Goal: Transaction & Acquisition: Purchase product/service

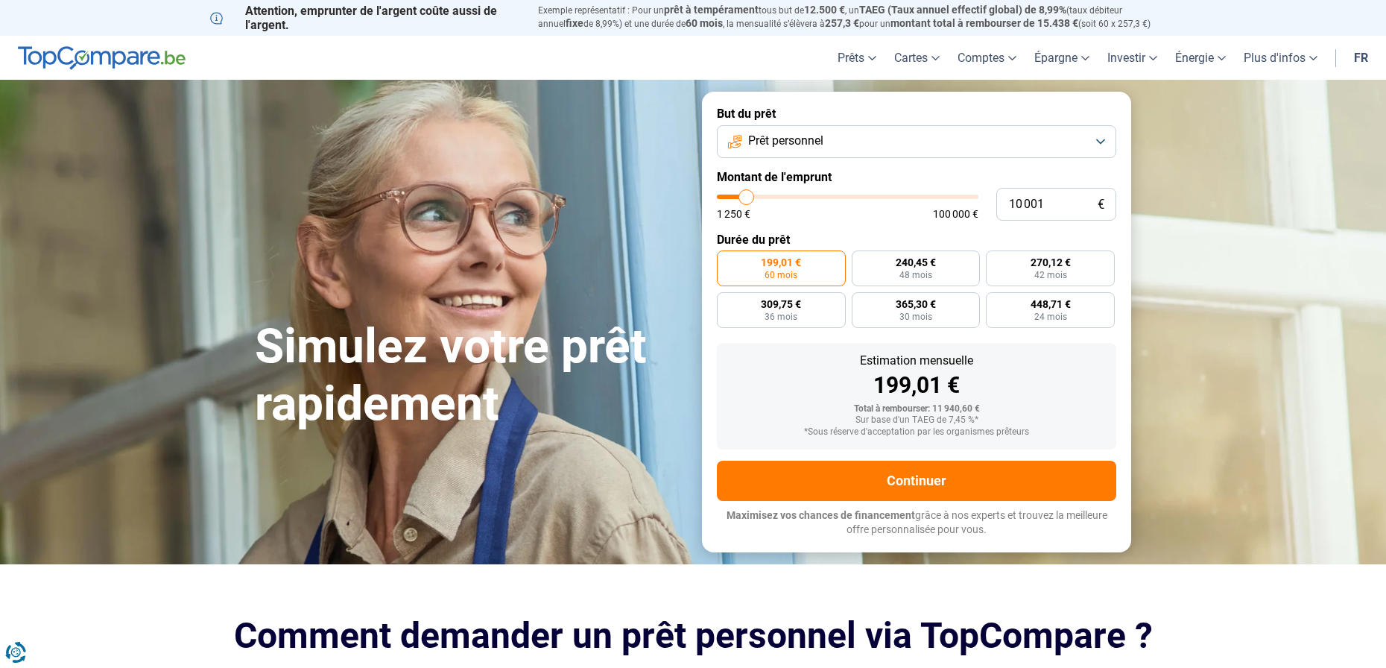
click at [880, 148] on button "Prêt personnel" at bounding box center [916, 141] width 399 height 33
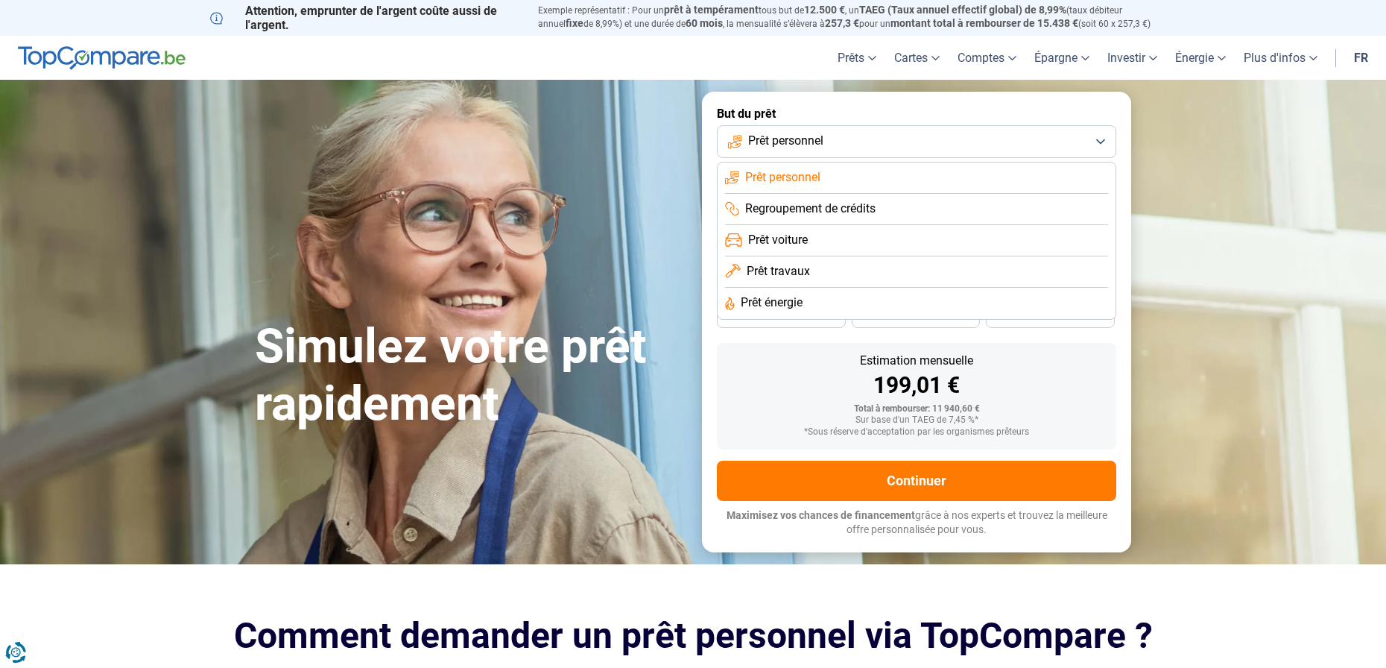
click at [869, 203] on span "Regroupement de crédits" at bounding box center [810, 208] width 130 height 16
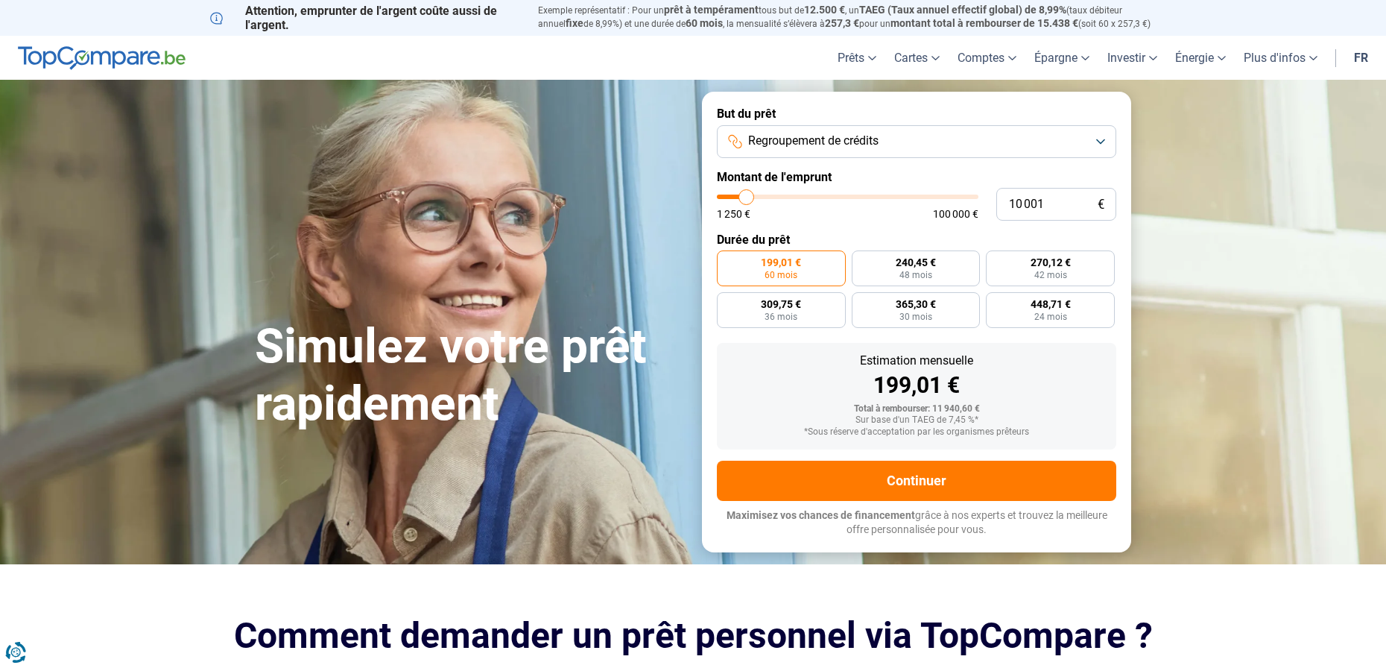
type input "16 000"
type input "16000"
click at [761, 199] on input "range" at bounding box center [848, 196] width 262 height 4
radio input "false"
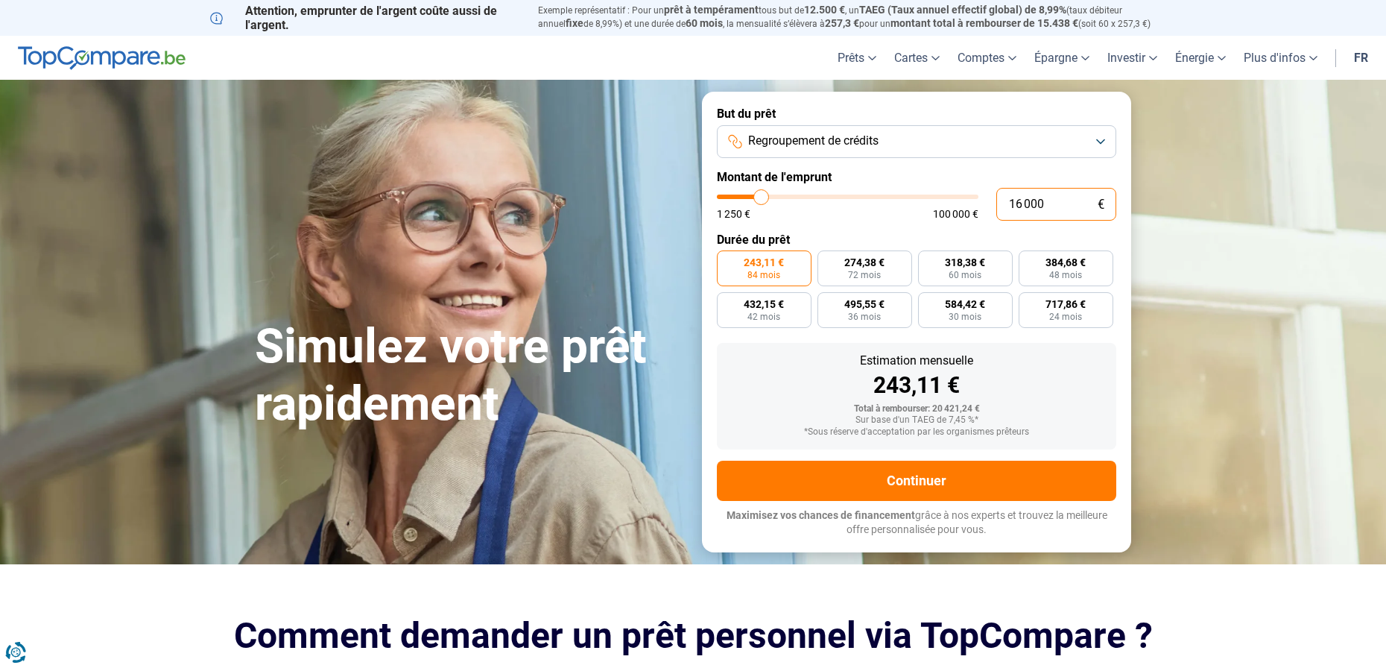
click at [1019, 203] on input "16 000" at bounding box center [1056, 204] width 120 height 33
type input "1 000"
type input "1250"
type input "10 000"
type input "10000"
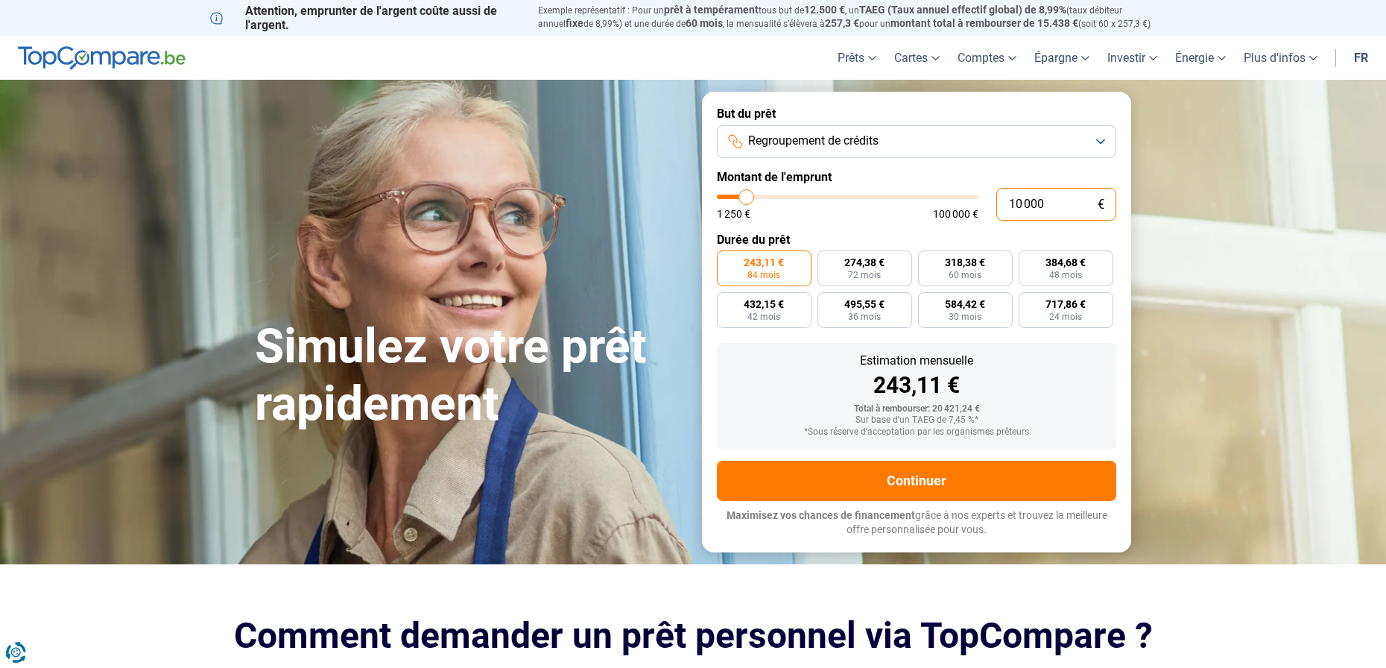
radio input "true"
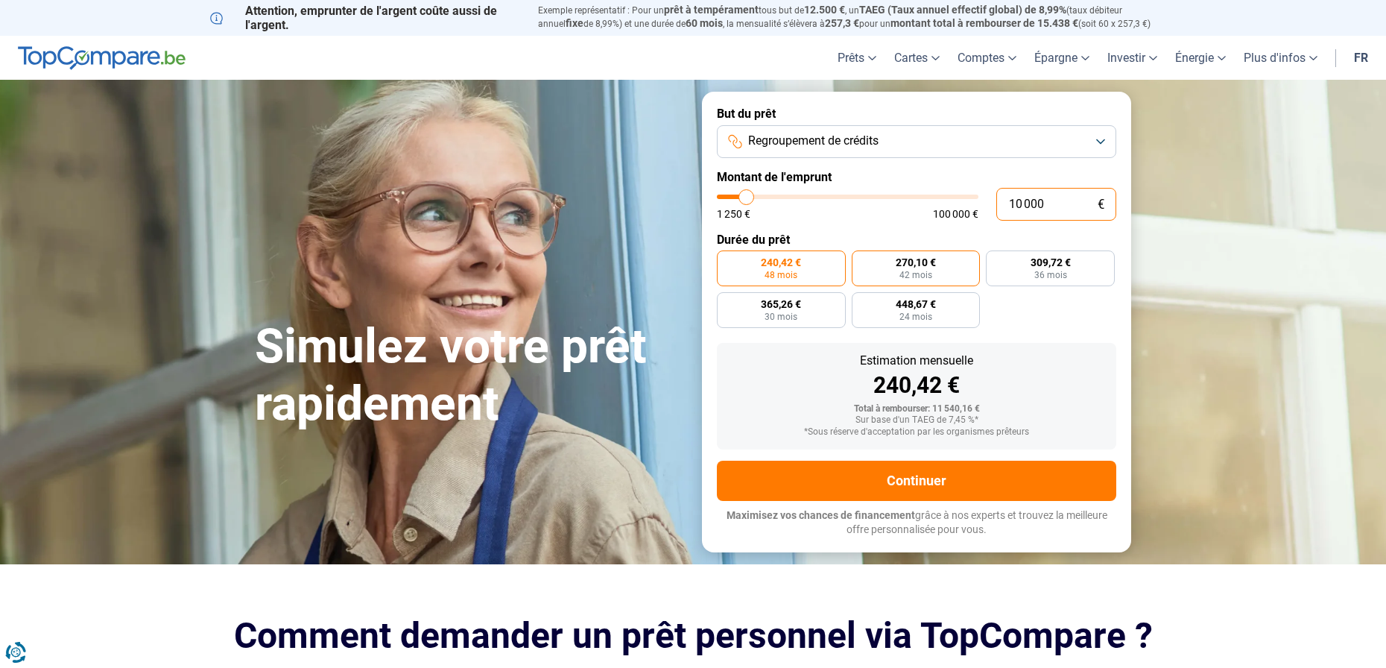
type input "10 000"
click at [927, 273] on span "42 mois" at bounding box center [915, 274] width 33 height 9
click at [861, 260] on input "270,10 € 42 mois" at bounding box center [857, 255] width 10 height 10
radio input "true"
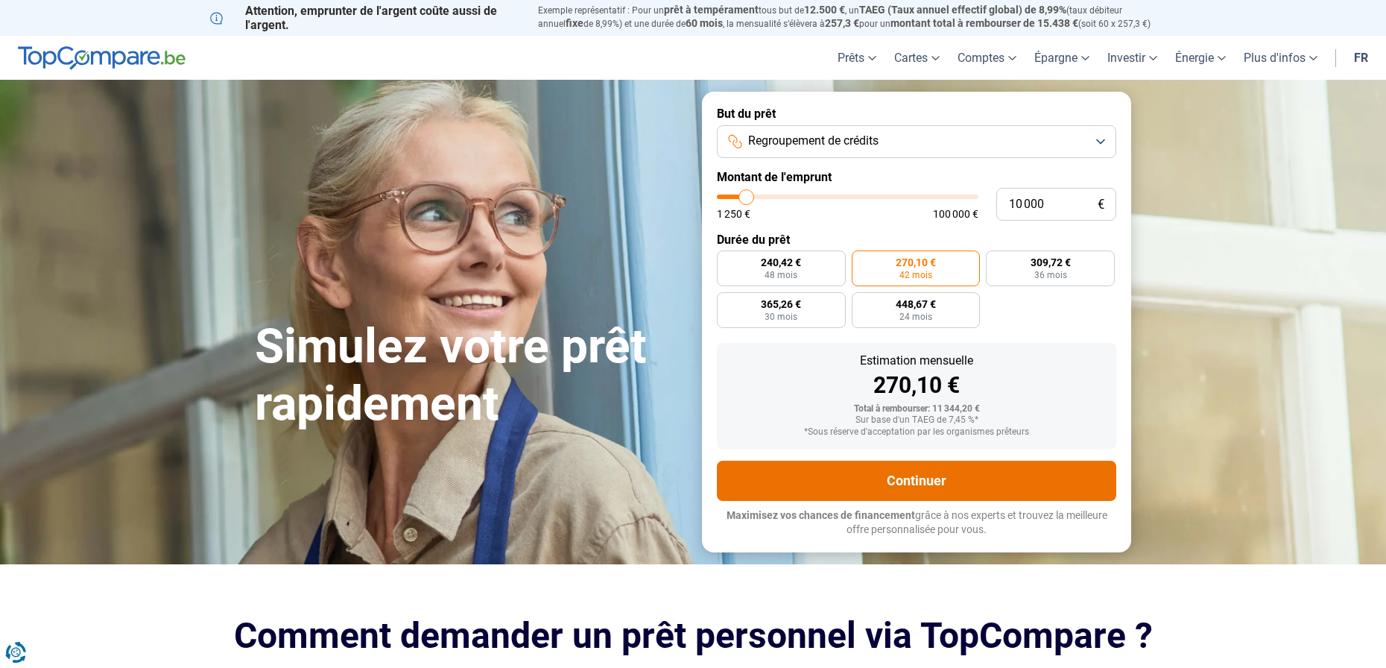
click at [970, 469] on button "Continuer" at bounding box center [916, 480] width 399 height 40
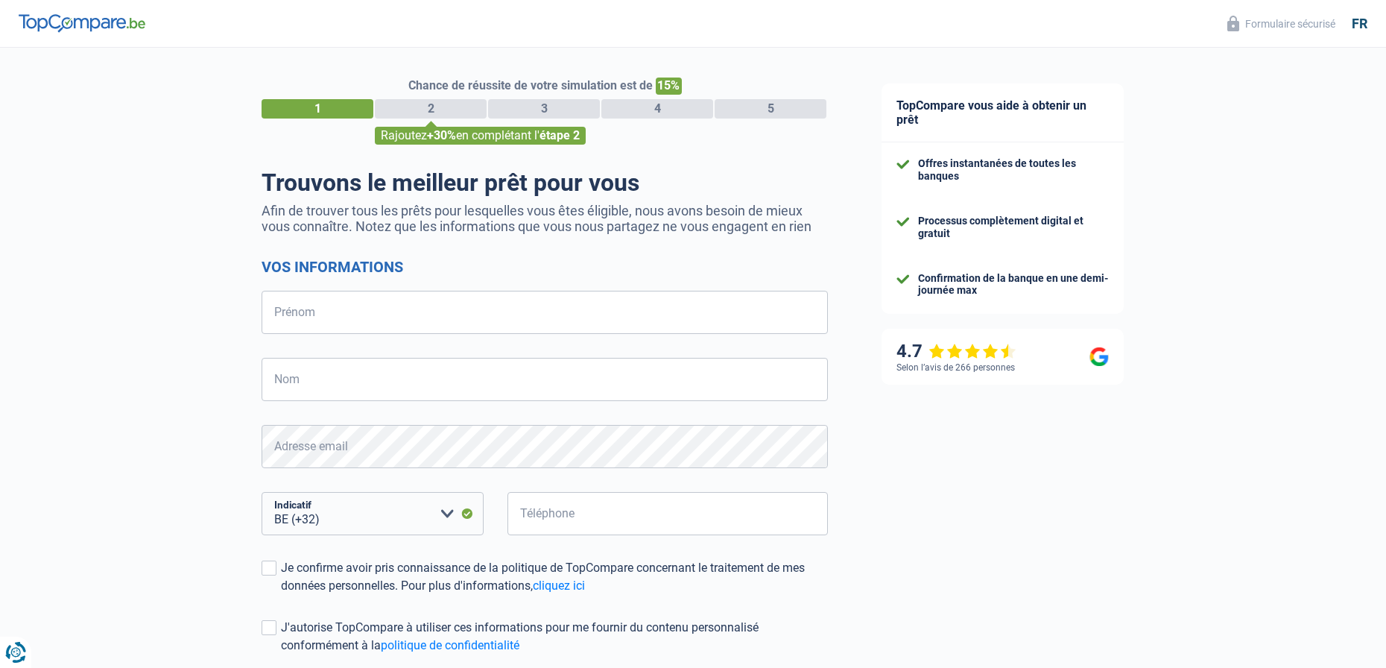
select select "32"
click at [633, 325] on input "Prénom" at bounding box center [545, 312] width 566 height 43
type input "[PERSON_NAME]"
type input "Decocq"
click at [606, 534] on input "Téléphone" at bounding box center [667, 513] width 320 height 43
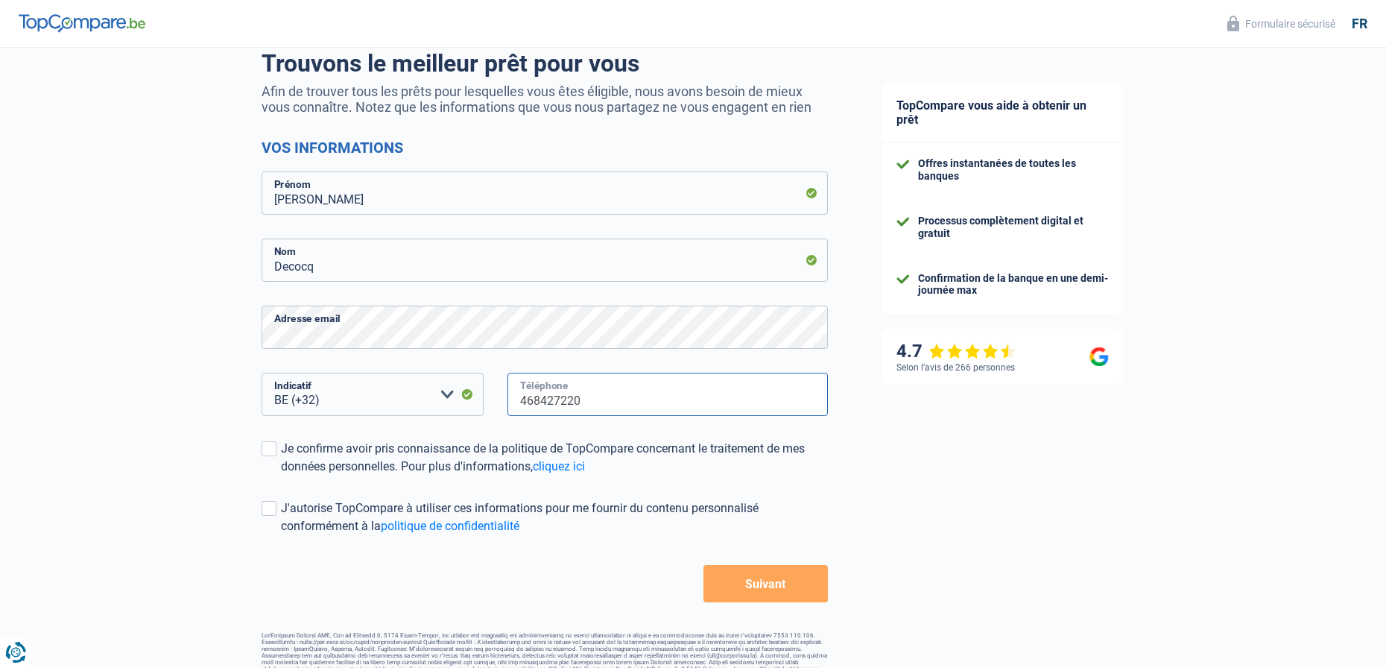
scroll to position [120, 0]
type input "468427220"
click at [273, 510] on span at bounding box center [269, 507] width 15 height 15
click at [281, 534] on input "J'autorise TopCompare à utiliser ces informations pour me fournir du contenu pe…" at bounding box center [281, 534] width 0 height 0
click at [268, 446] on span at bounding box center [269, 447] width 15 height 15
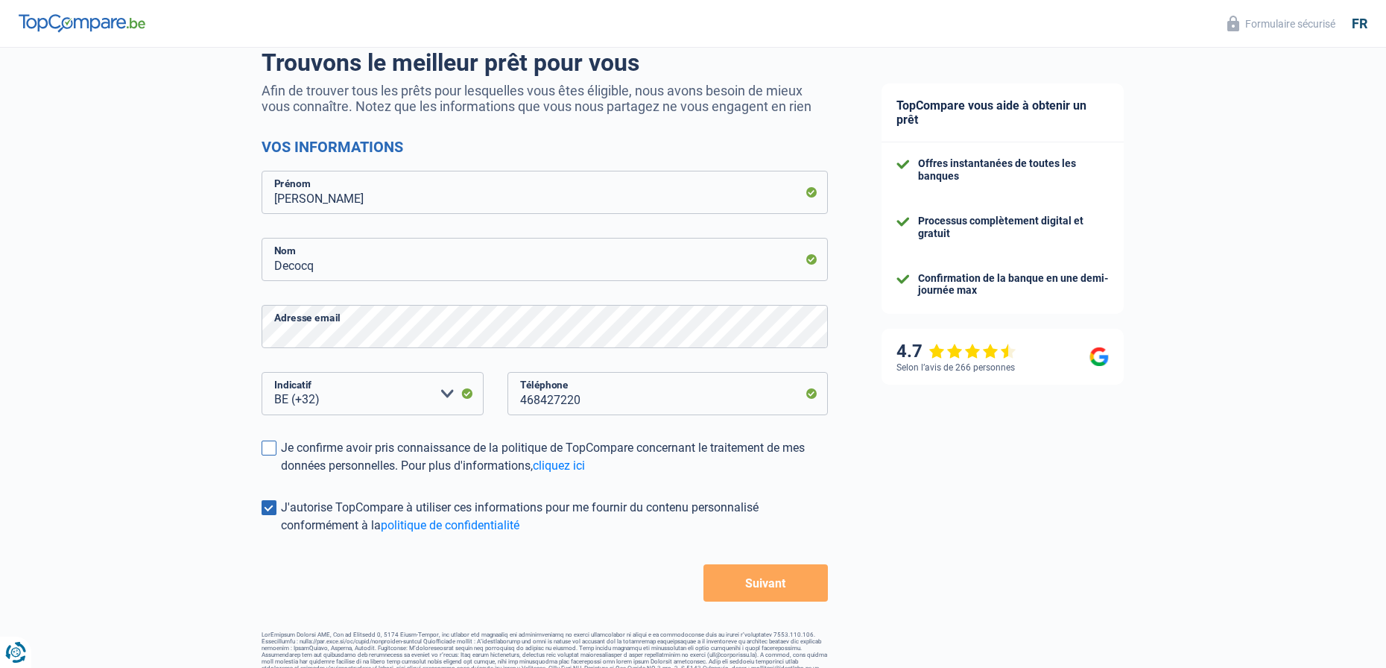
click at [281, 475] on input "Je confirme avoir pris connaissance de la politique de TopCompare concernant le…" at bounding box center [281, 475] width 0 height 0
click at [730, 586] on button "Suivant" at bounding box center [765, 582] width 124 height 37
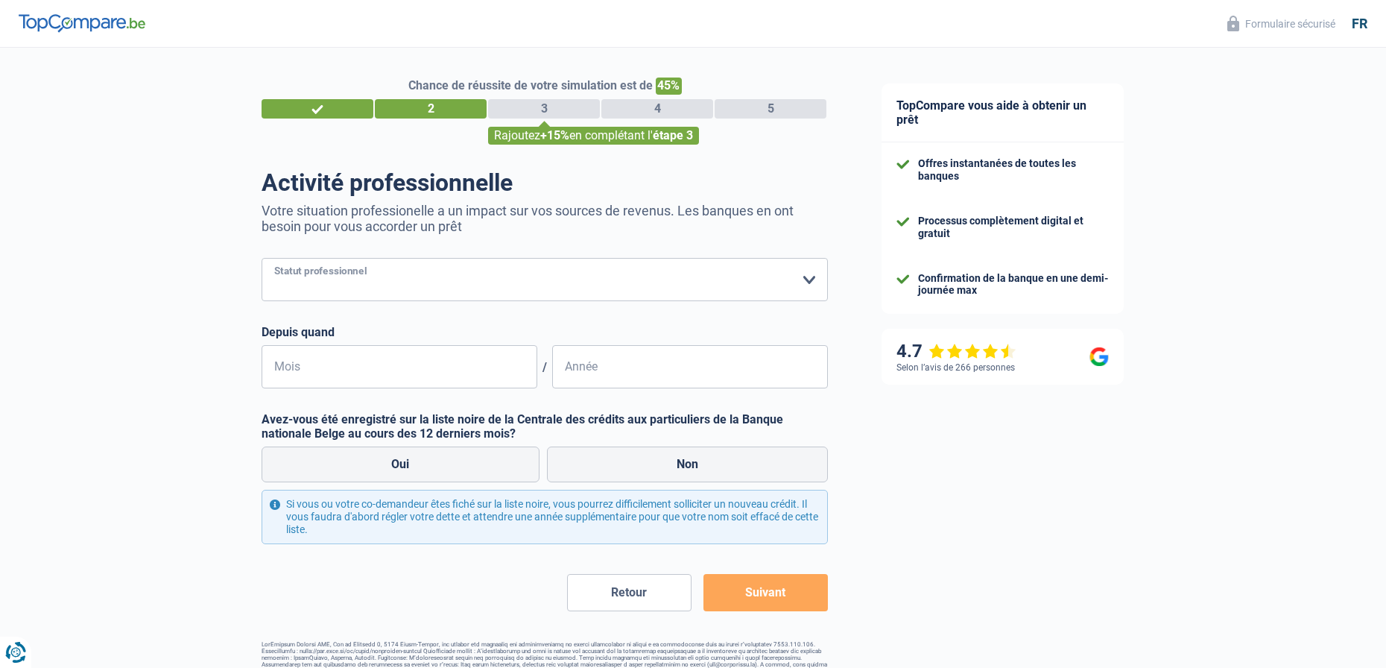
click at [509, 292] on select "Ouvrier Employé privé Employé public Invalide Indépendant Pensionné Chômeur Mut…" at bounding box center [545, 279] width 566 height 43
select select "worker"
click at [262, 259] on select "Ouvrier Employé privé Employé public Invalide Indépendant Pensionné Chômeur Mut…" at bounding box center [545, 279] width 566 height 43
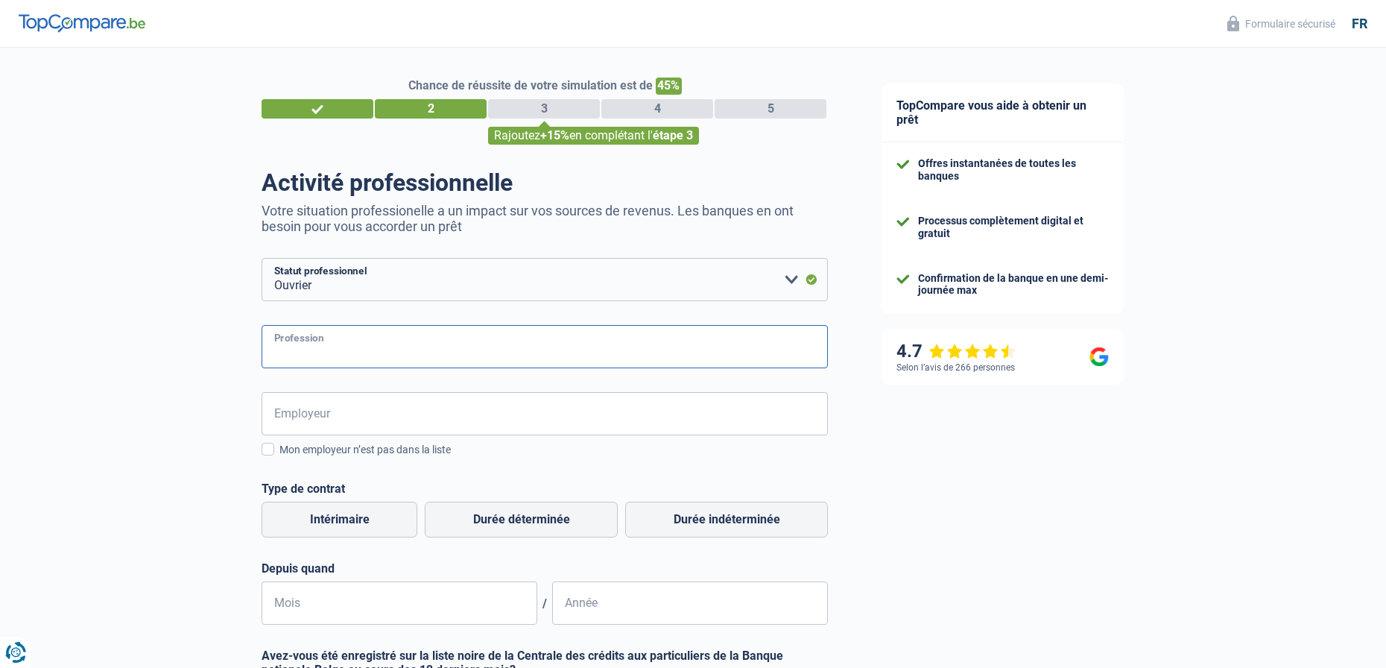
click at [409, 345] on input "Profession" at bounding box center [545, 346] width 566 height 43
click at [382, 420] on input "Employeur" at bounding box center [545, 413] width 566 height 43
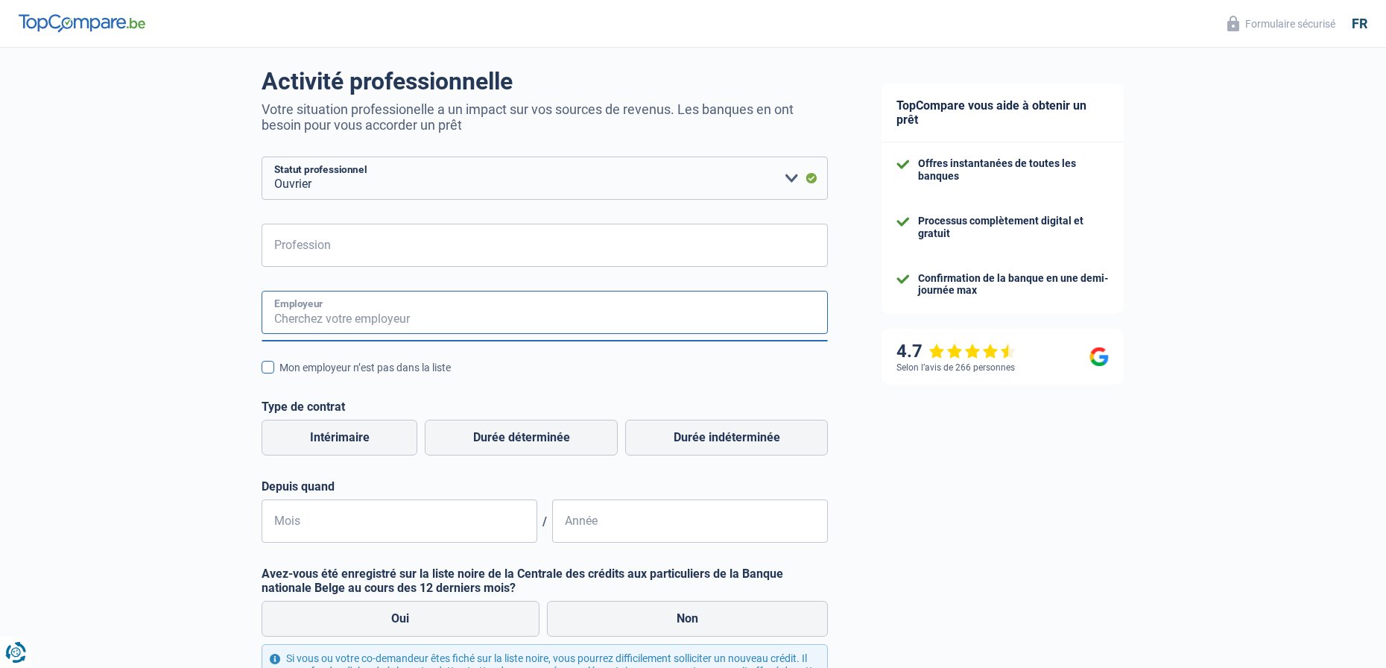
scroll to position [104, 0]
click at [359, 326] on input "Employeur" at bounding box center [545, 309] width 566 height 43
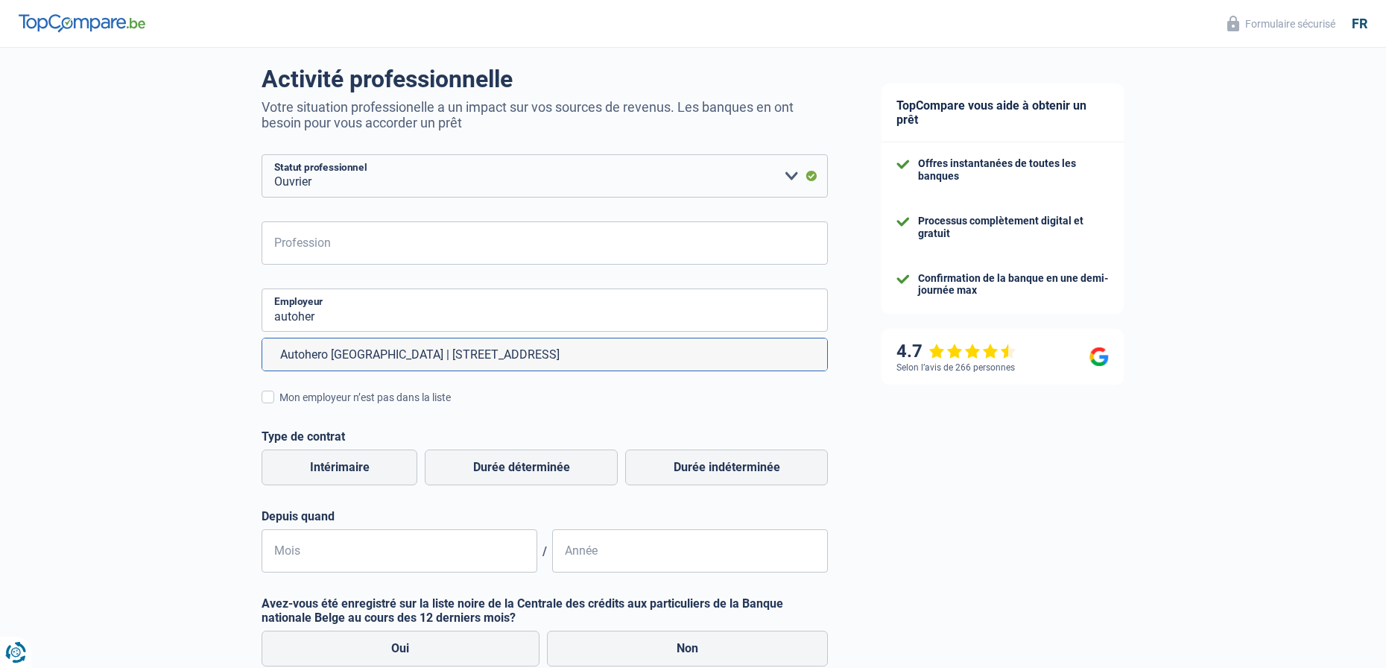
click at [367, 352] on li "Autohero [GEOGRAPHIC_DATA] | [STREET_ADDRESS]" at bounding box center [544, 354] width 565 height 32
type input "Autohero [GEOGRAPHIC_DATA] | [STREET_ADDRESS]"
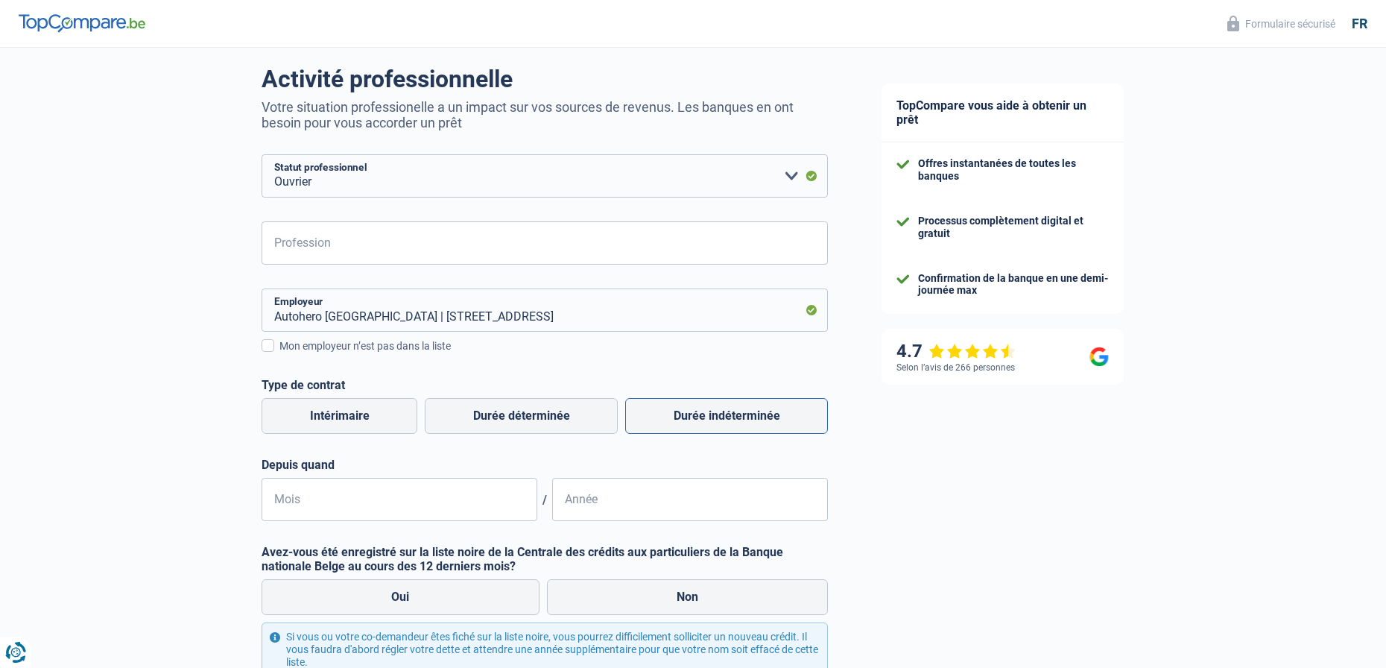
click at [700, 425] on label "Durée indéterminée" at bounding box center [726, 416] width 203 height 36
click at [700, 425] on input "Durée indéterminée" at bounding box center [726, 416] width 203 height 36
radio input "true"
click at [466, 514] on input "Mois" at bounding box center [400, 499] width 276 height 43
type input "09"
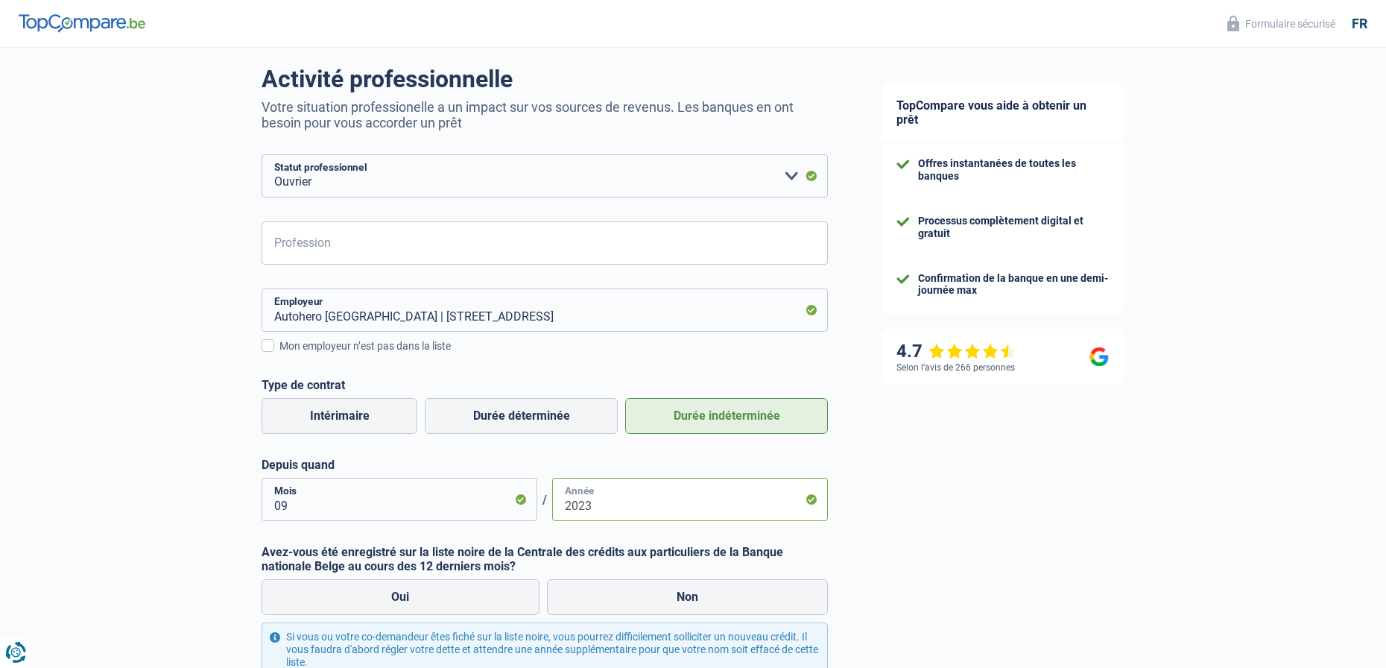
type input "2023"
click at [406, 253] on input "Profession" at bounding box center [545, 242] width 566 height 43
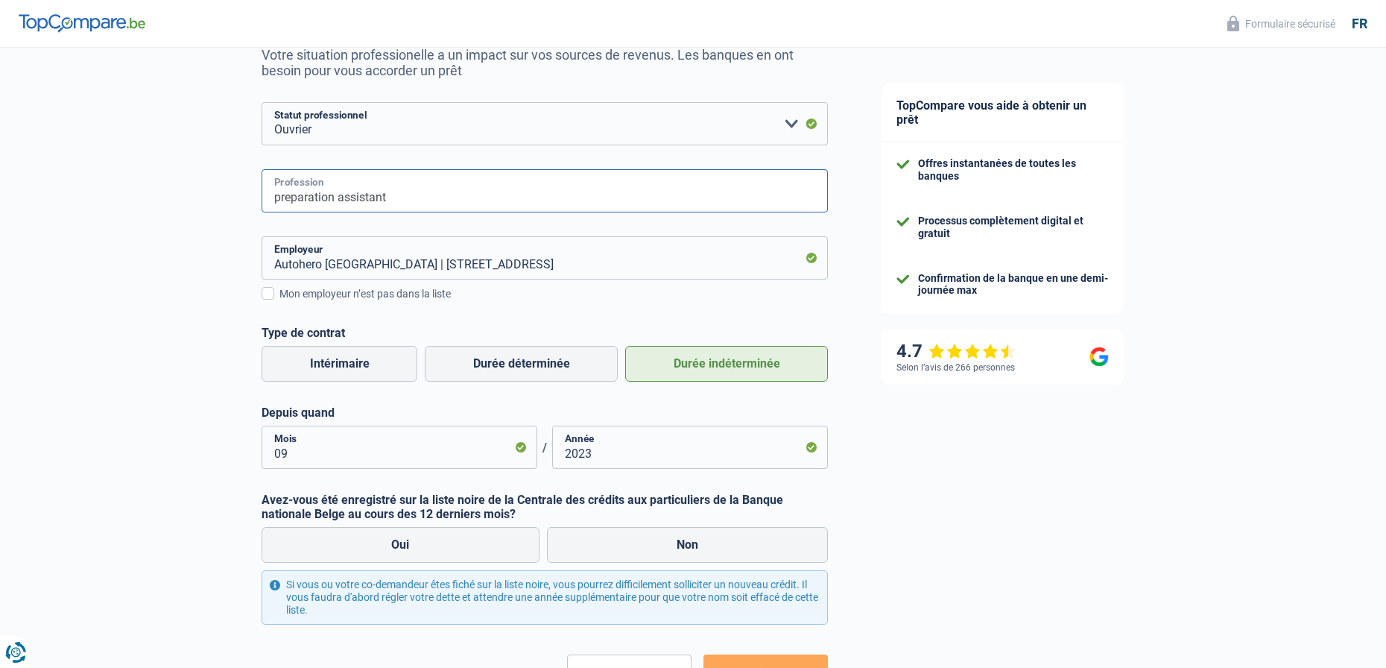
scroll to position [156, 0]
type input "preparation assistant"
click at [621, 540] on label "Non" at bounding box center [688, 544] width 282 height 36
click at [621, 540] on input "Non" at bounding box center [688, 544] width 282 height 36
radio input "true"
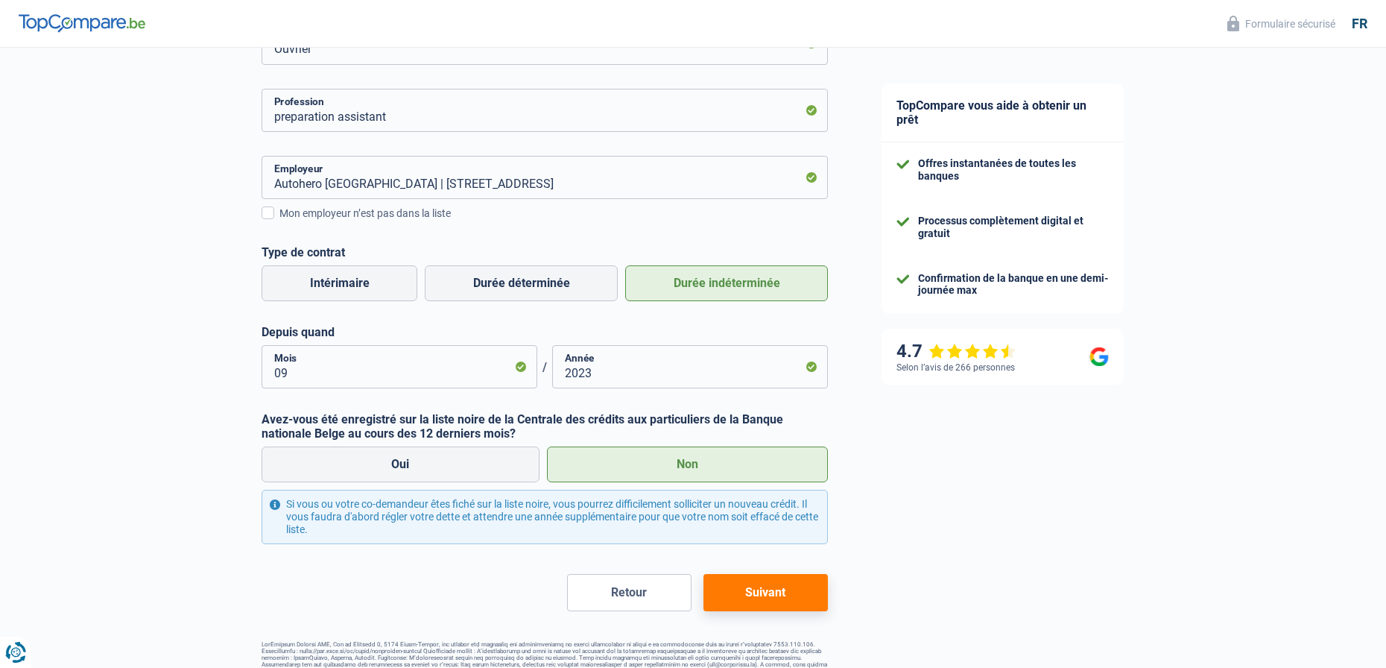
scroll to position [267, 0]
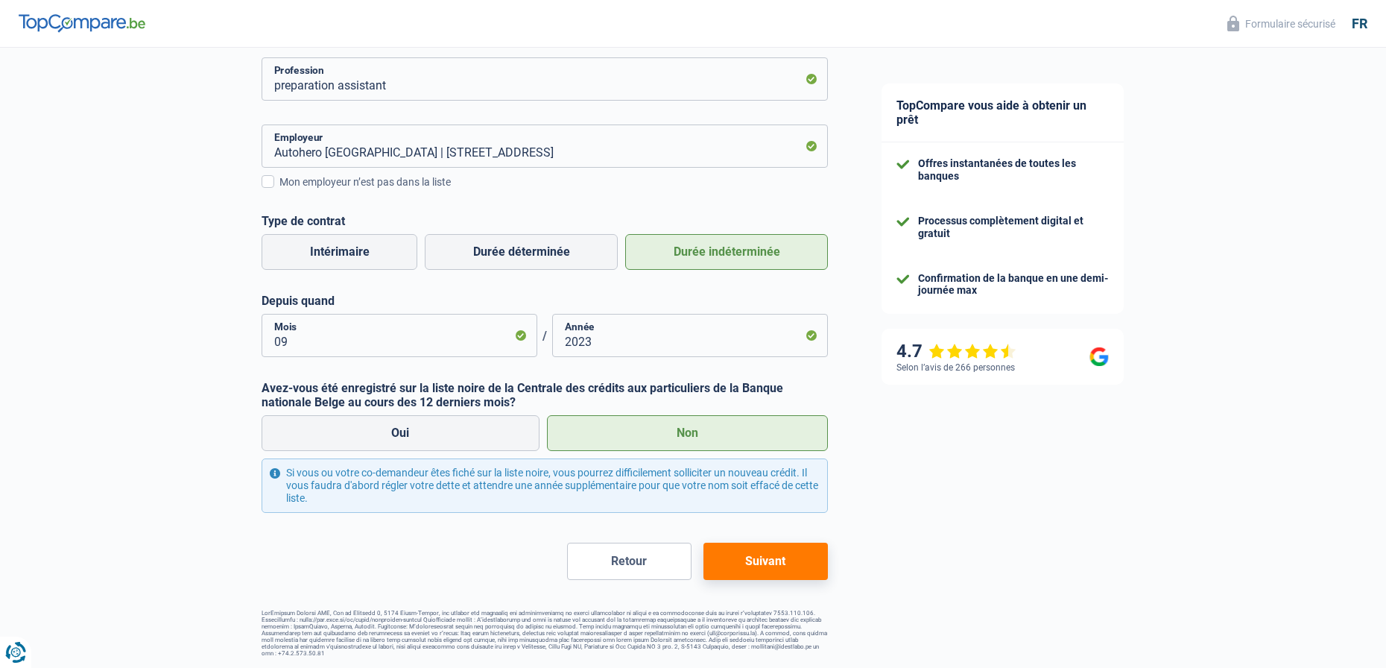
click at [767, 548] on button "Suivant" at bounding box center [765, 560] width 124 height 37
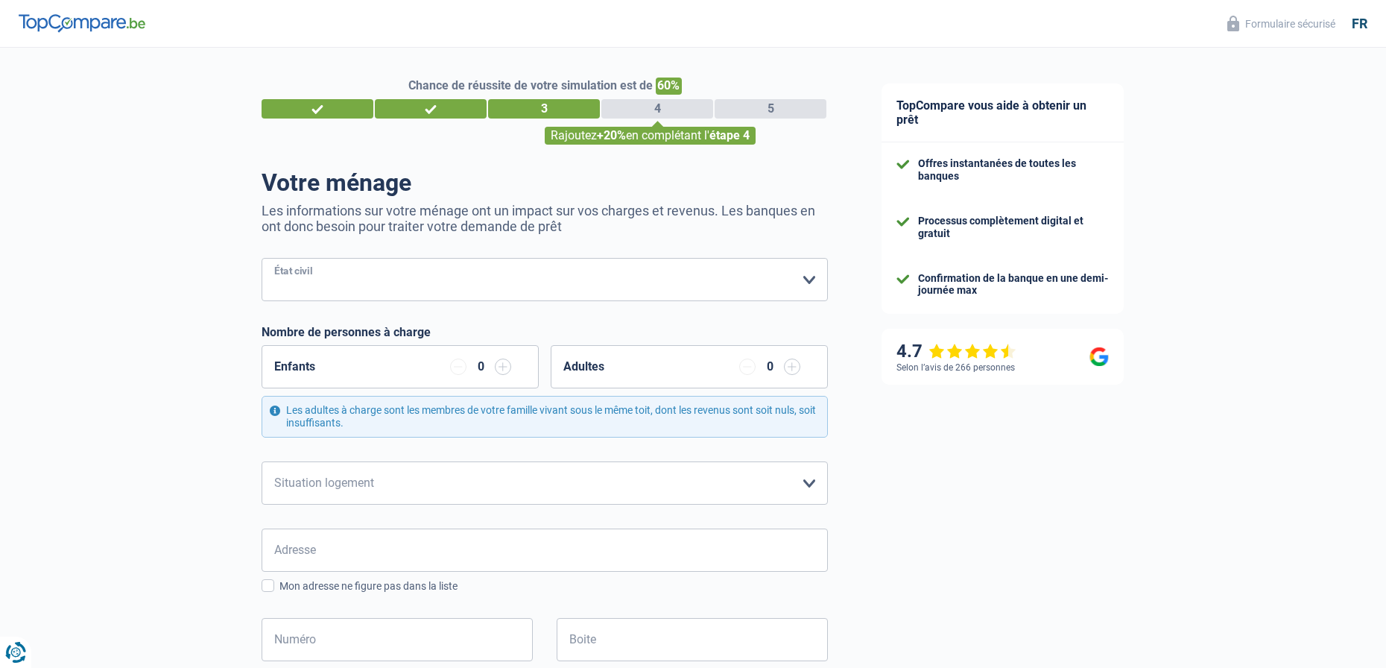
click at [596, 282] on select "[PERSON_NAME](e) Cohabitant(e) légal(e) Divorcé(e) Veuf(ve) Séparé (de fait) Ve…" at bounding box center [545, 279] width 566 height 43
select select "single"
click at [262, 259] on select "[PERSON_NAME](e) Cohabitant(e) légal(e) Divorcé(e) Veuf(ve) Séparé (de fait) Ve…" at bounding box center [545, 279] width 566 height 43
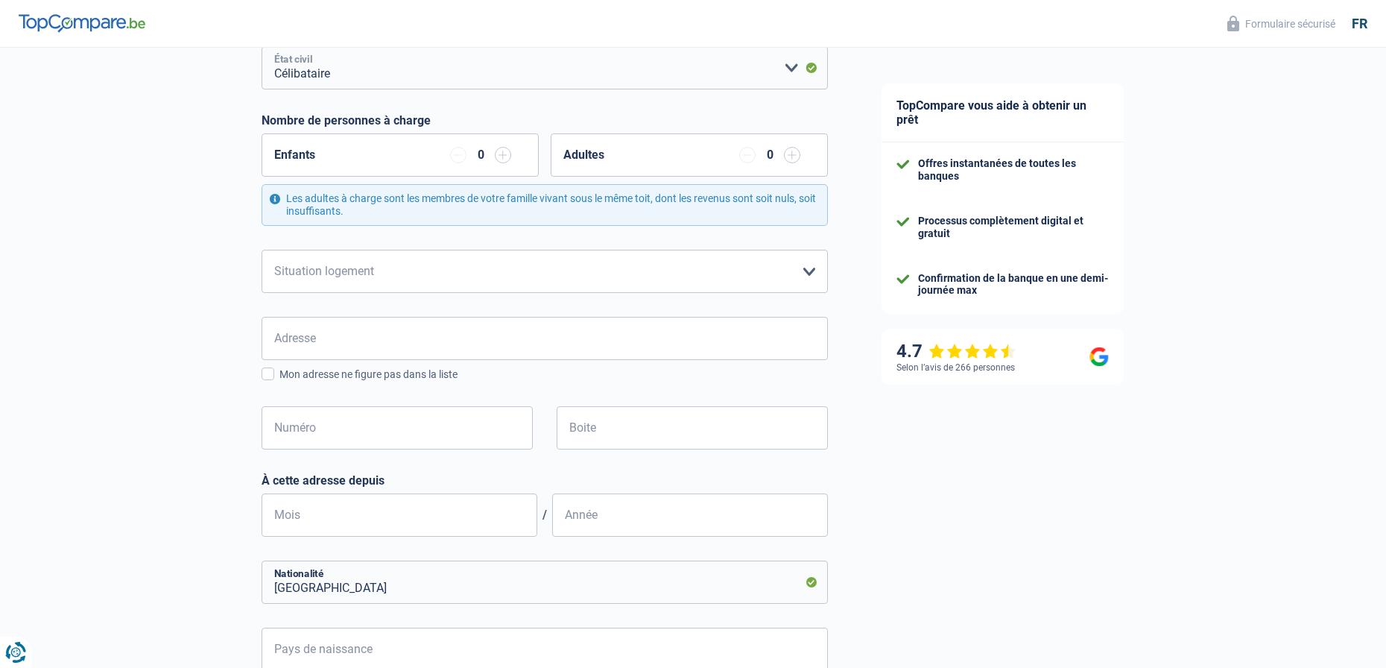
scroll to position [212, 0]
click at [659, 270] on select "Locataire Propriétaire avec prêt hypothécaire Propriétaire sans prêt hypothécai…" at bounding box center [545, 270] width 566 height 43
select select "liveWithParents"
click at [262, 250] on select "Locataire Propriétaire avec prêt hypothécaire Propriétaire sans prêt hypothécai…" at bounding box center [545, 270] width 566 height 43
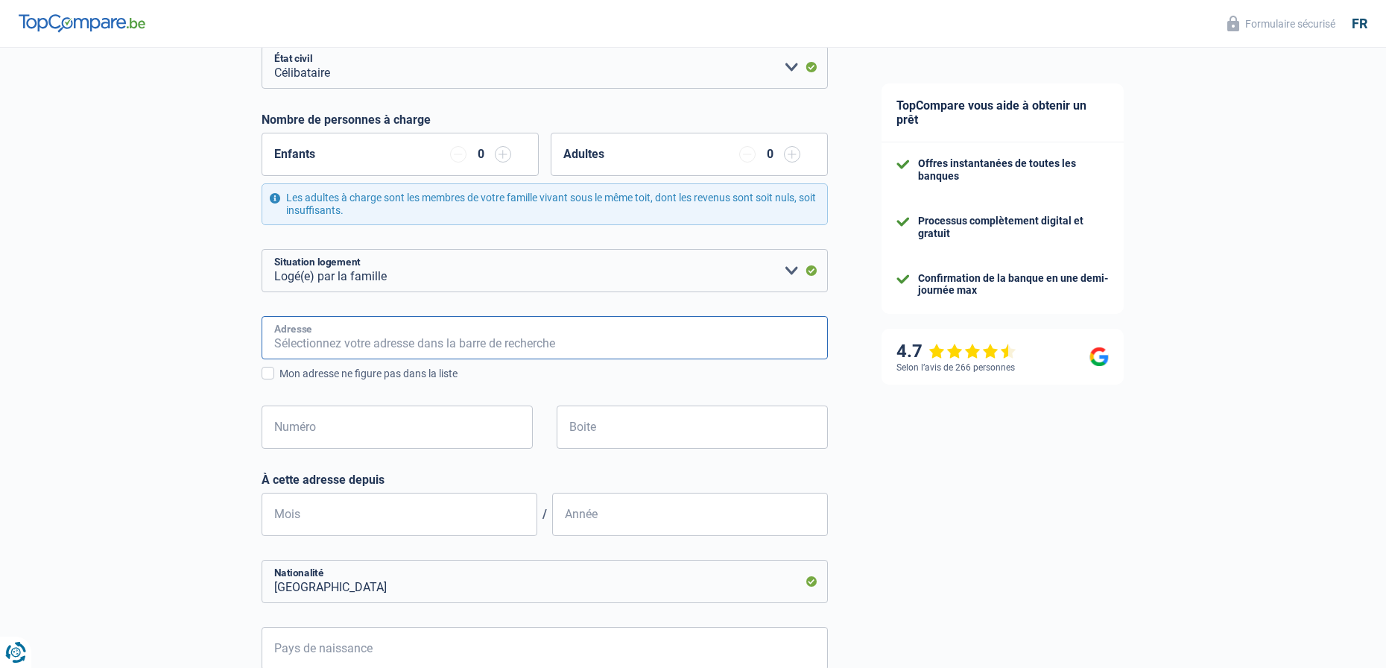
click at [408, 343] on input "Adresse" at bounding box center [545, 337] width 566 height 43
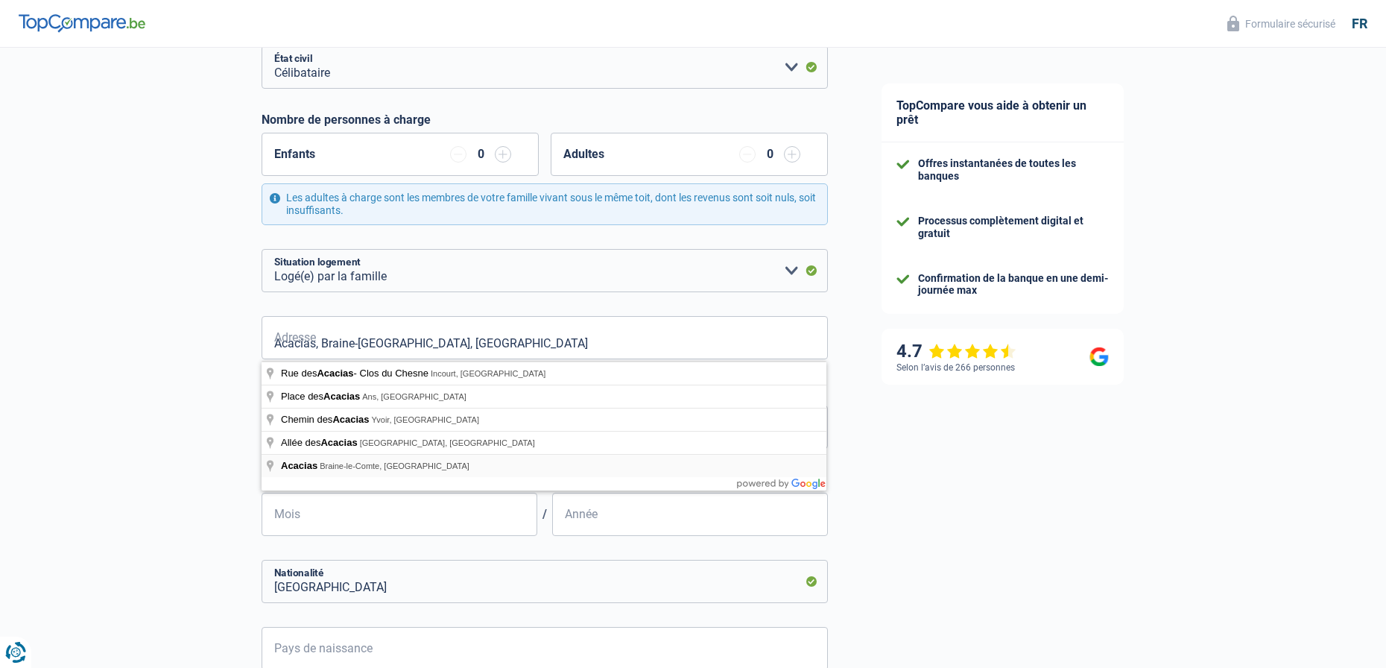
type input "Acacias, 7090, Braine-le-Comte, BE"
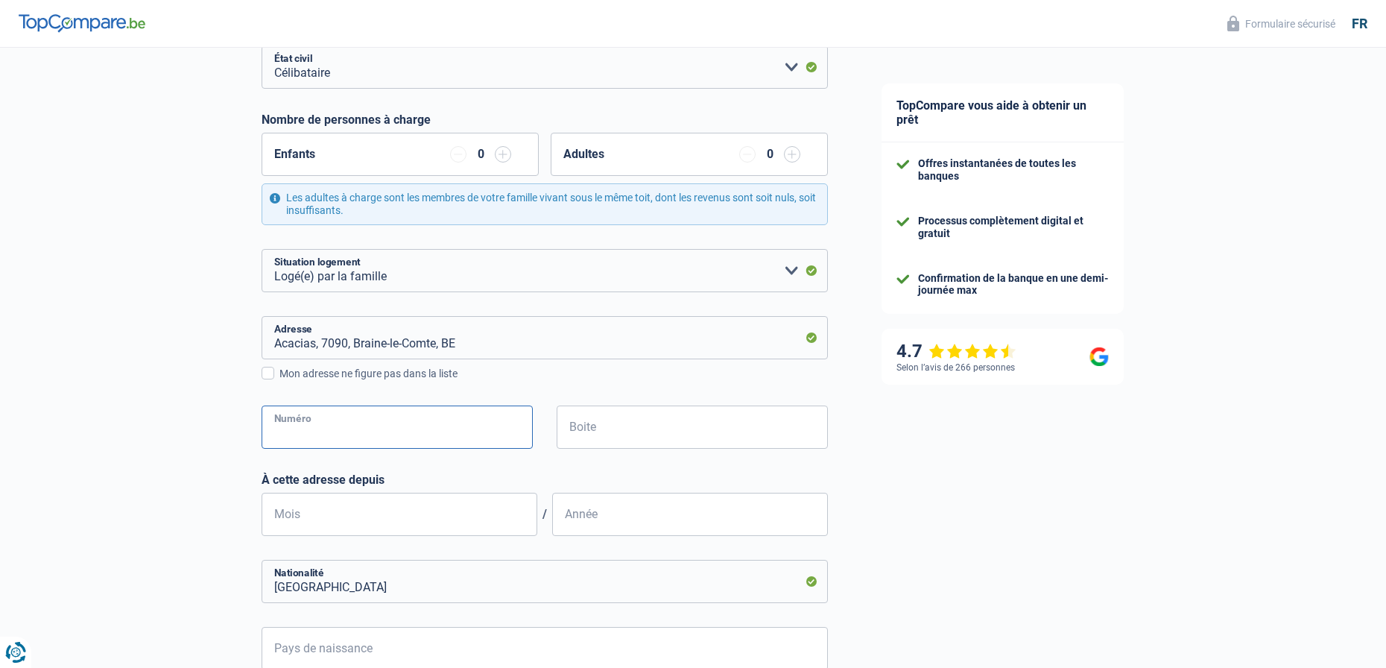
click at [451, 422] on input "Numéro" at bounding box center [397, 426] width 271 height 43
type input "10"
click at [443, 527] on input "Mois" at bounding box center [400, 513] width 276 height 43
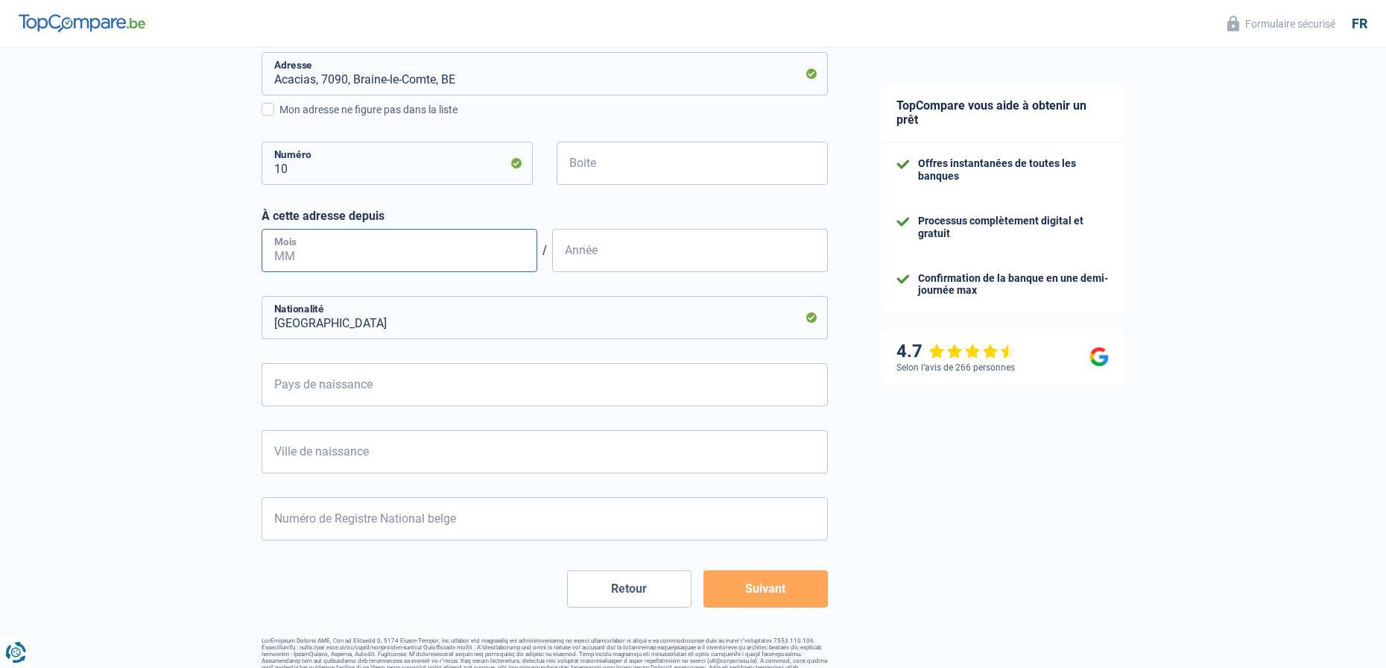
scroll to position [504, 0]
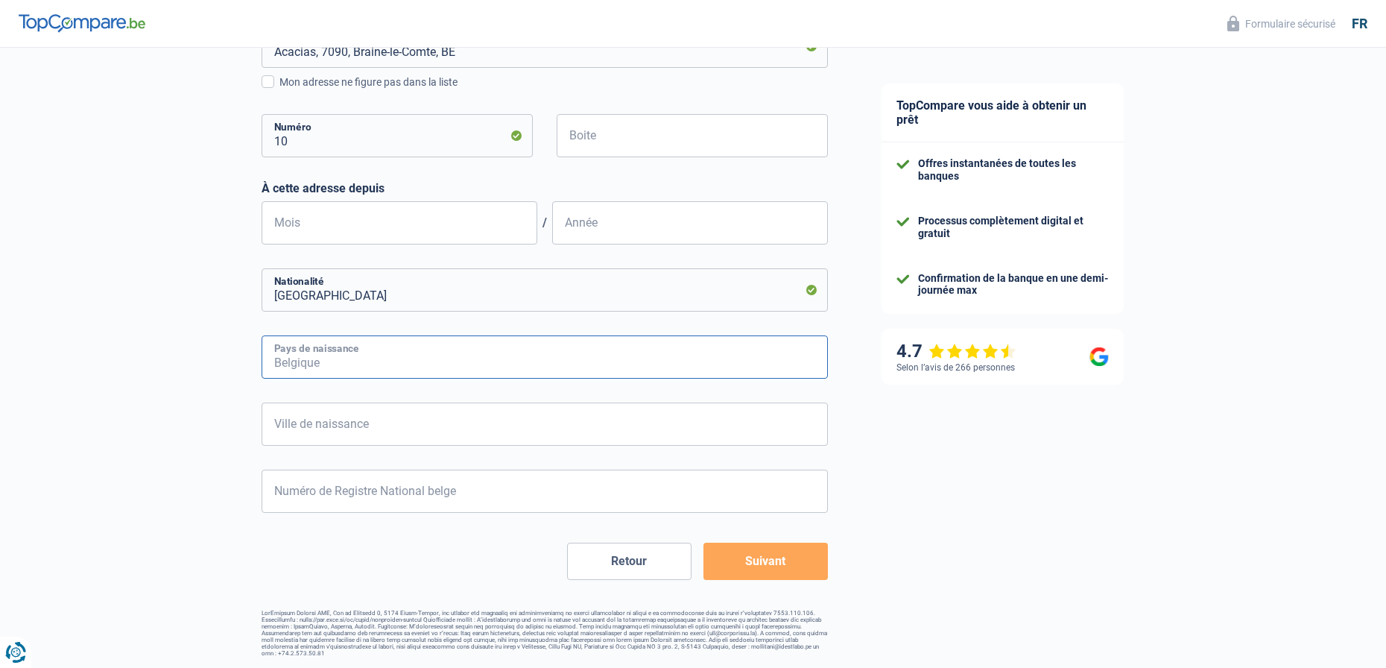
click at [491, 364] on input "Pays de naissance" at bounding box center [545, 356] width 566 height 43
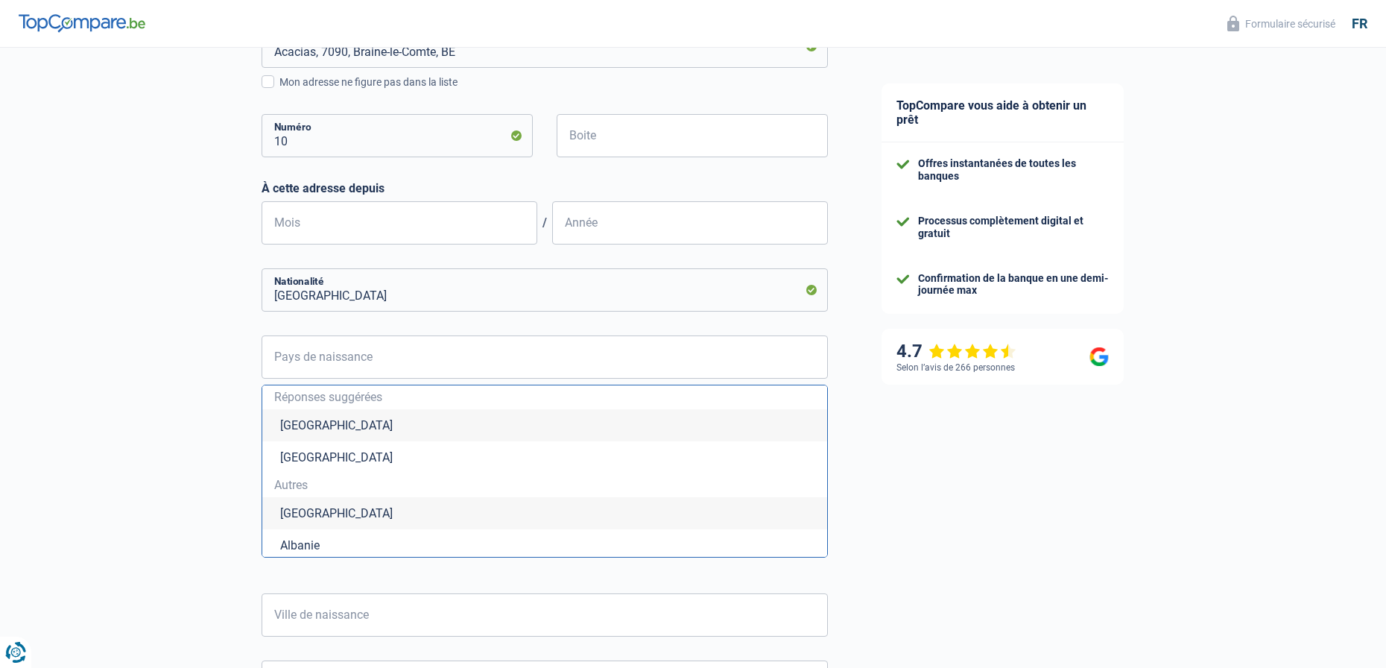
click at [429, 425] on li "[GEOGRAPHIC_DATA]" at bounding box center [544, 425] width 565 height 32
type input "[GEOGRAPHIC_DATA]"
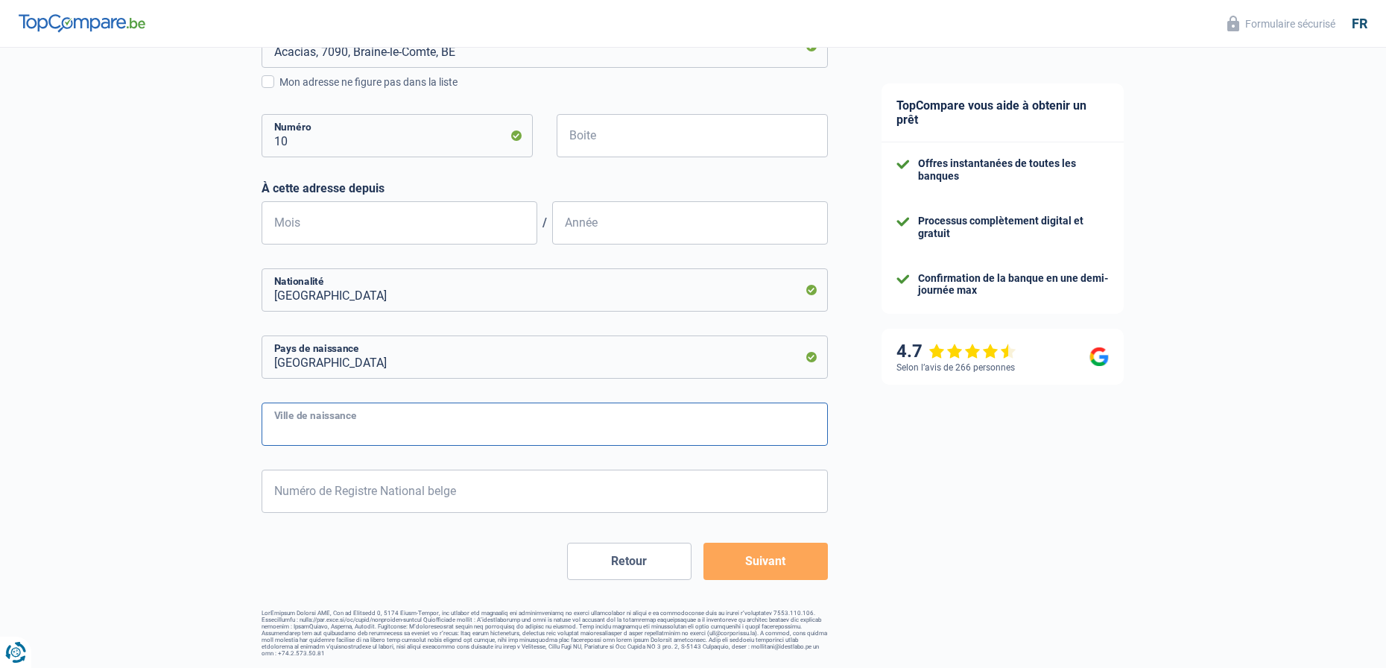
click at [429, 425] on input "Ville de naissance" at bounding box center [545, 423] width 566 height 43
type input "a"
type input "Anderlecht"
click at [428, 490] on input "Numéro de Registre National belge" at bounding box center [545, 490] width 566 height 43
click at [496, 235] on input "Mois" at bounding box center [400, 222] width 276 height 43
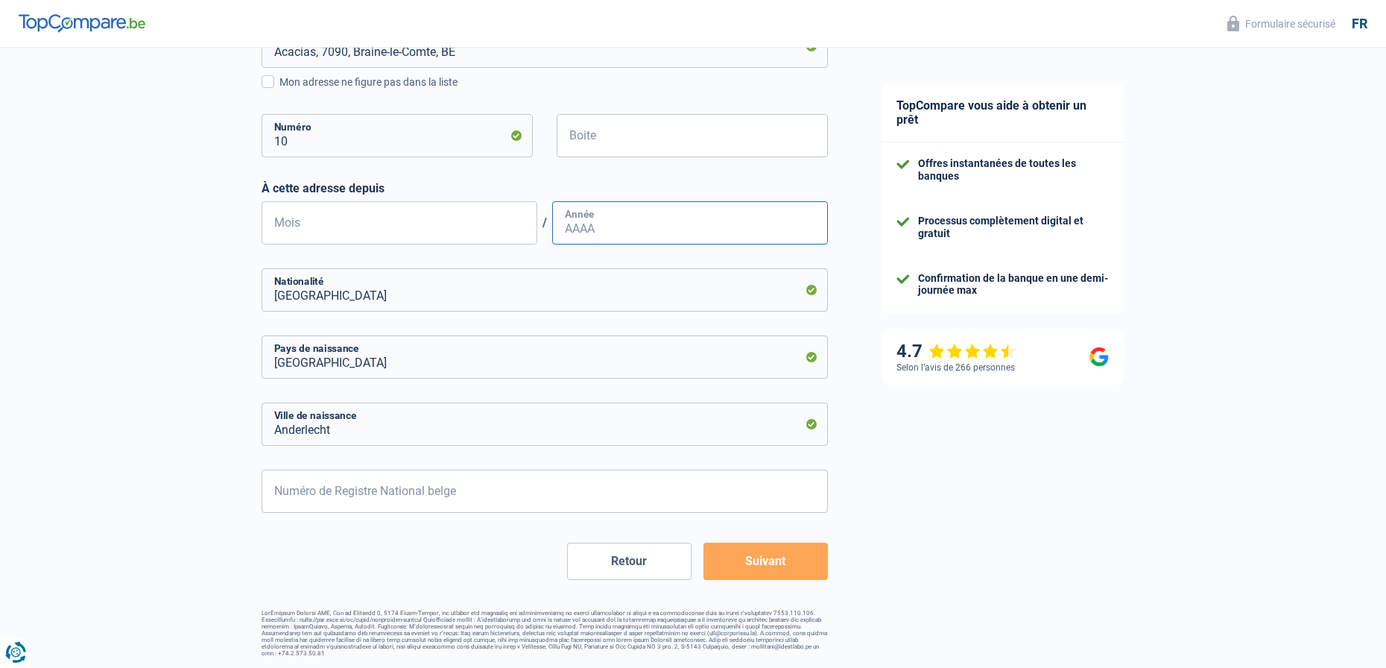
click at [598, 213] on input "Année" at bounding box center [690, 222] width 276 height 43
type input "2018"
click at [439, 244] on input "Mois" at bounding box center [400, 222] width 276 height 43
type input "02"
click at [682, 478] on input "Numéro de Registre National belge" at bounding box center [545, 490] width 566 height 43
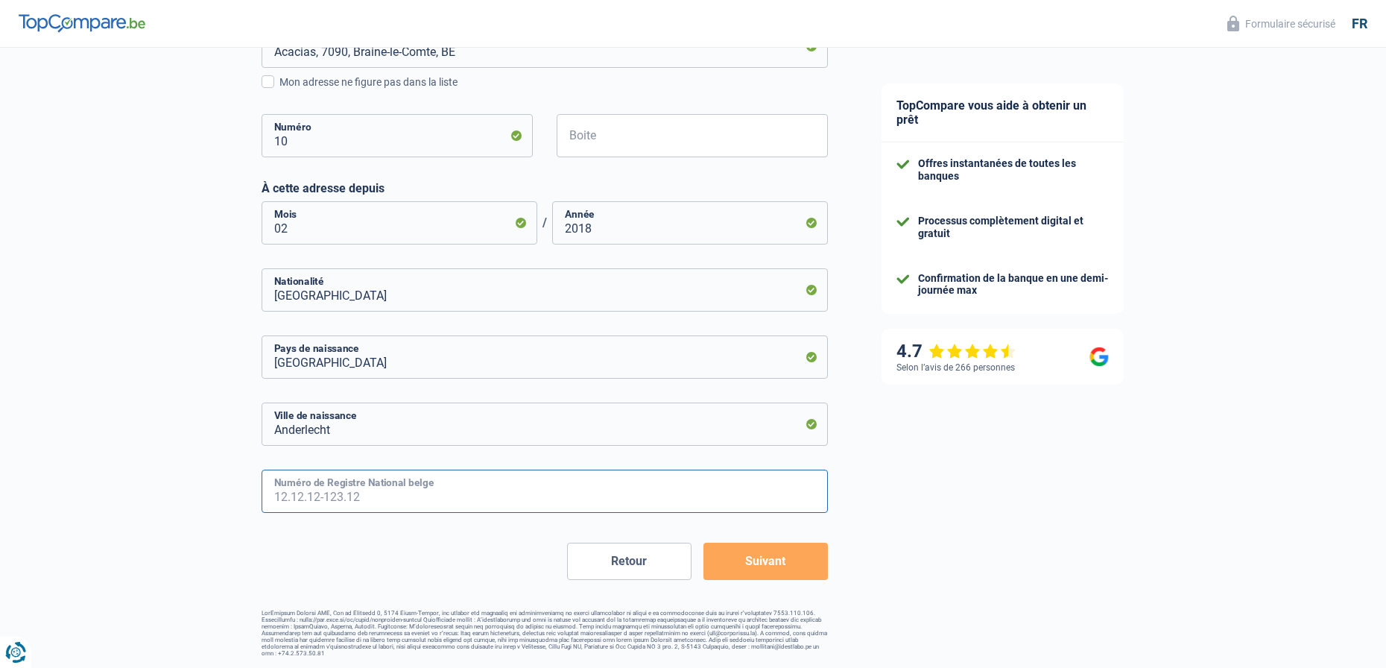
type input "2"
type input "94.06.28-469.28"
click at [766, 574] on button "Suivant" at bounding box center [765, 560] width 124 height 37
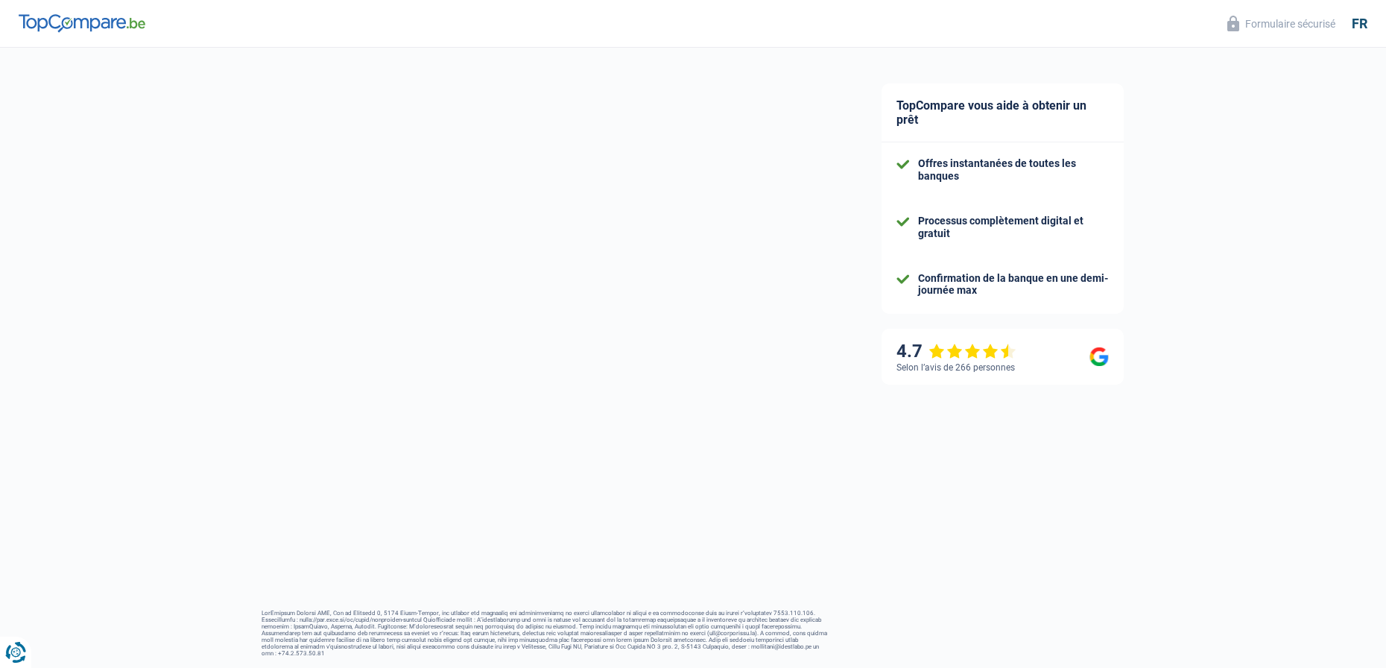
select select "netSalary"
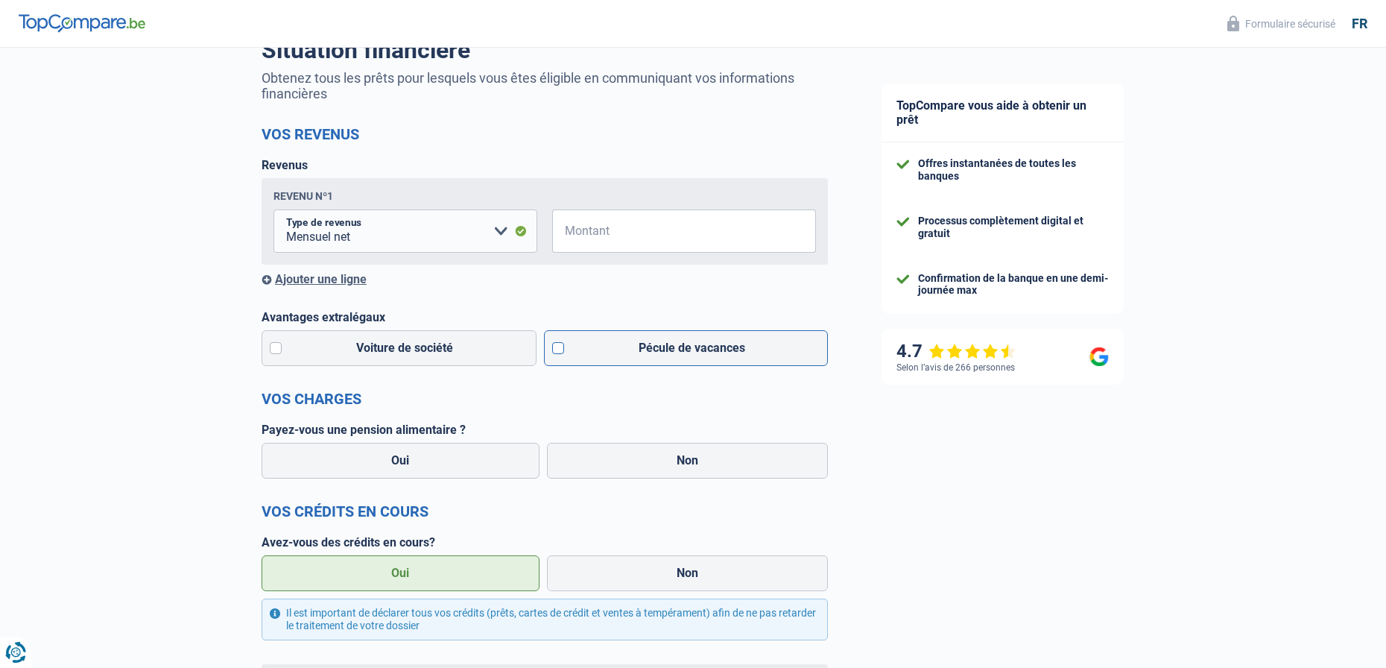
scroll to position [133, 0]
click at [600, 453] on label "Non" at bounding box center [688, 460] width 282 height 36
click at [600, 453] on input "Non" at bounding box center [688, 460] width 282 height 36
radio input "true"
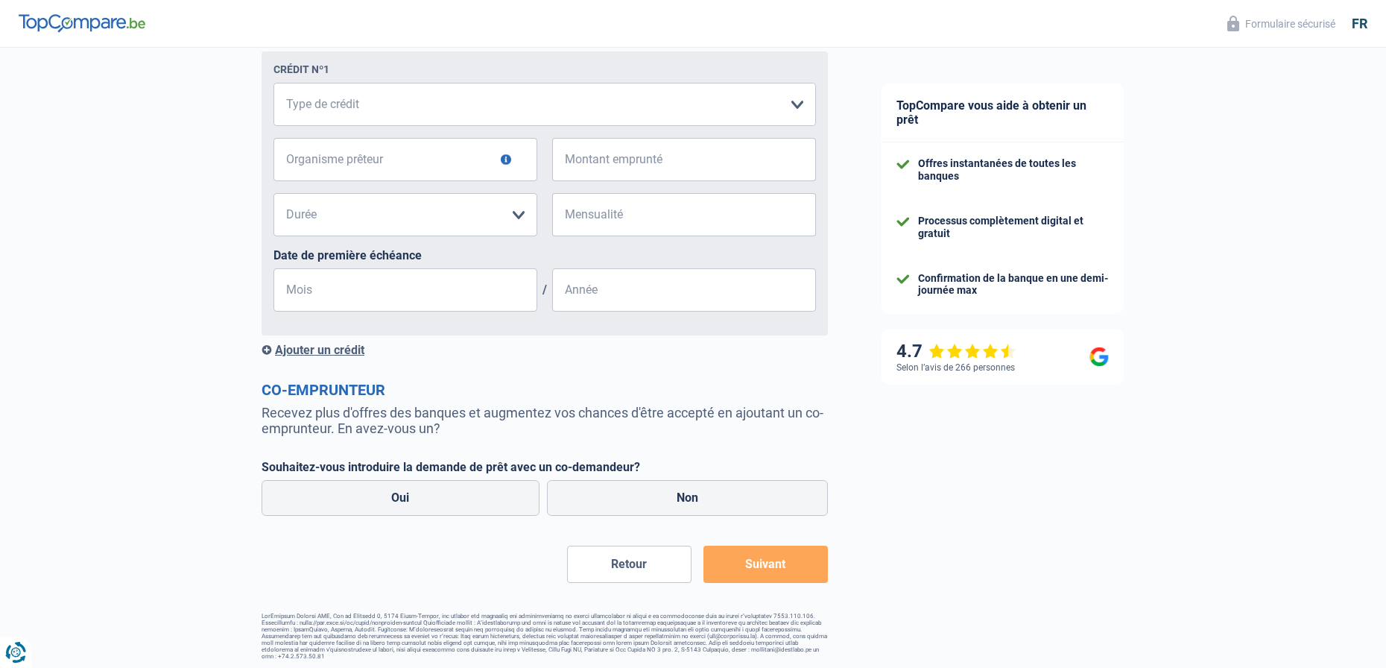
scroll to position [748, 0]
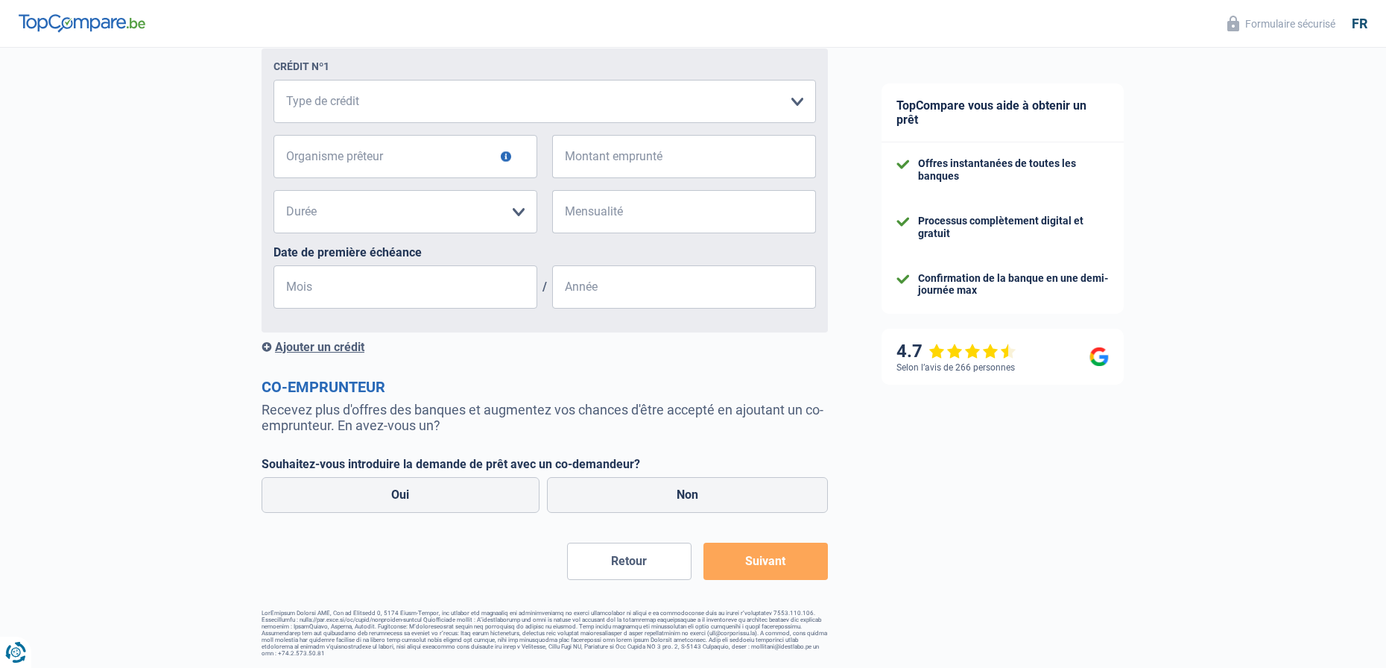
click at [346, 342] on div "Ajouter un crédit" at bounding box center [545, 347] width 566 height 14
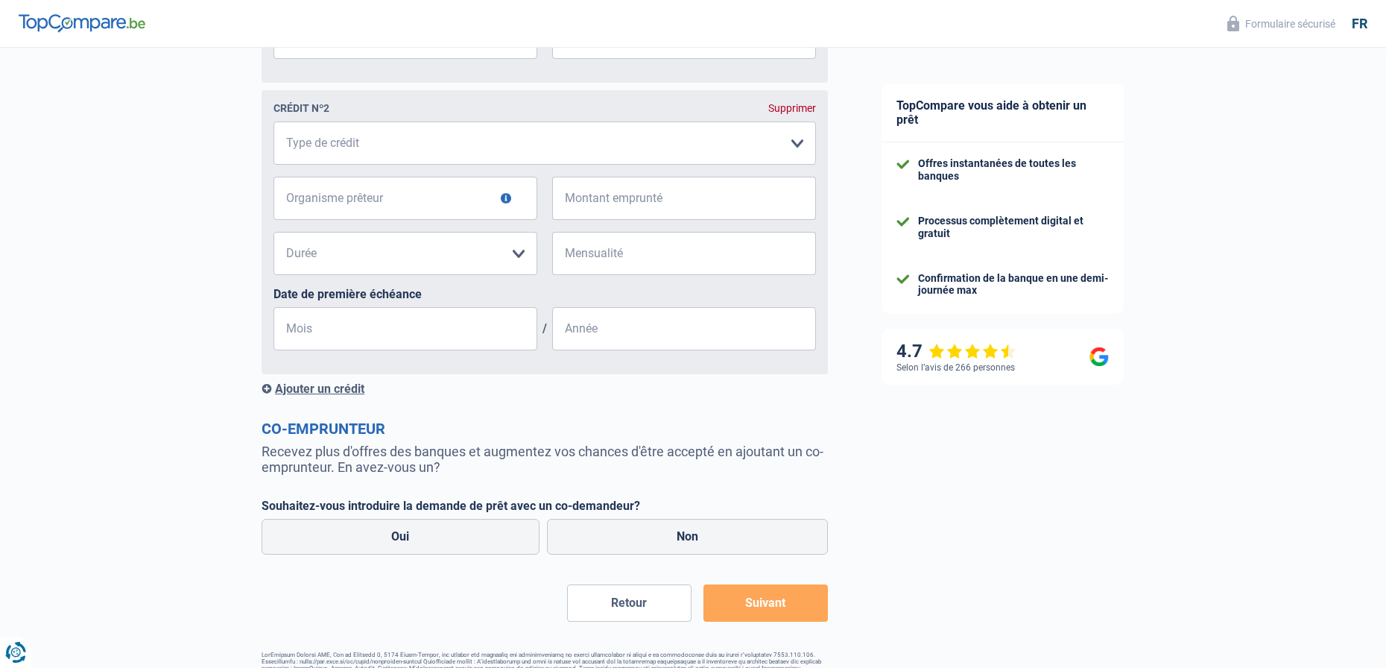
scroll to position [998, 0]
click at [349, 395] on div "Ajouter un crédit" at bounding box center [545, 388] width 566 height 14
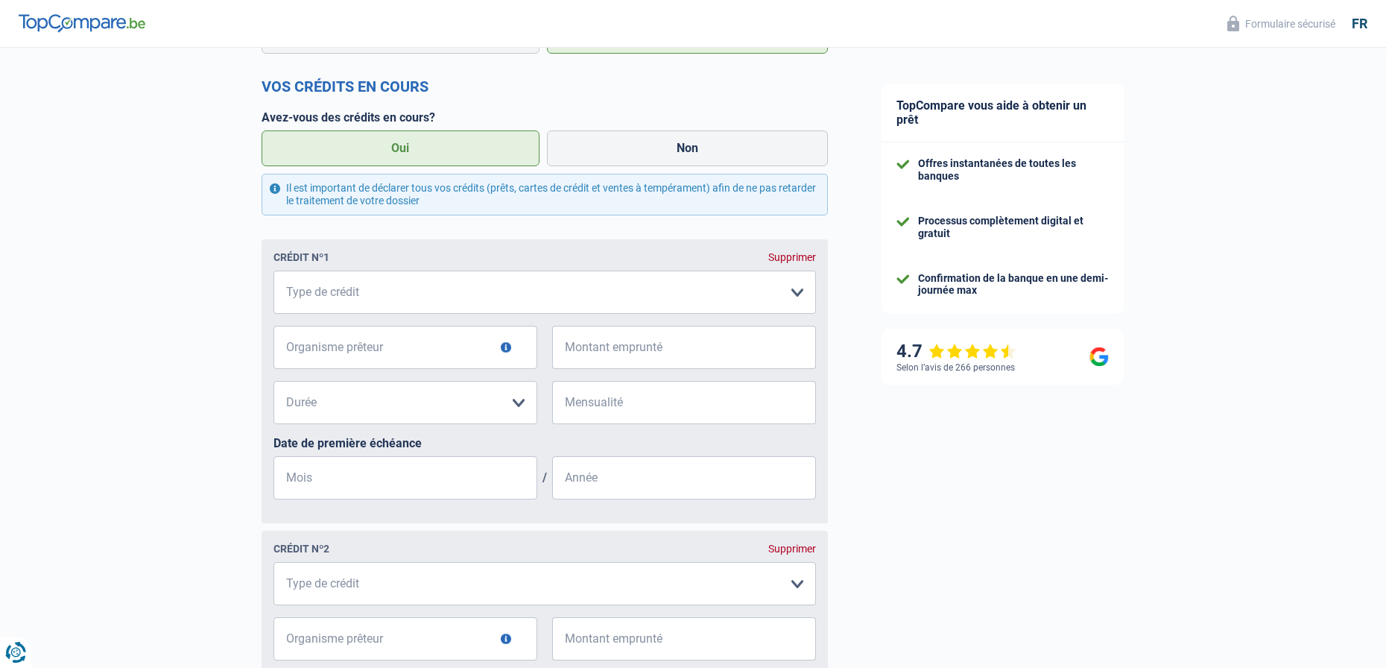
scroll to position [554, 0]
